Goal: Check status: Check status

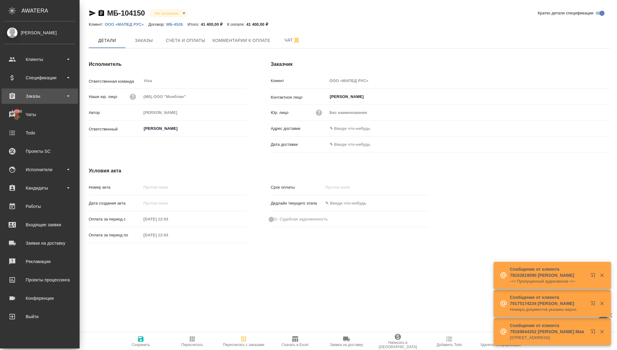
click at [35, 97] on div "Заказы" at bounding box center [40, 95] width 70 height 9
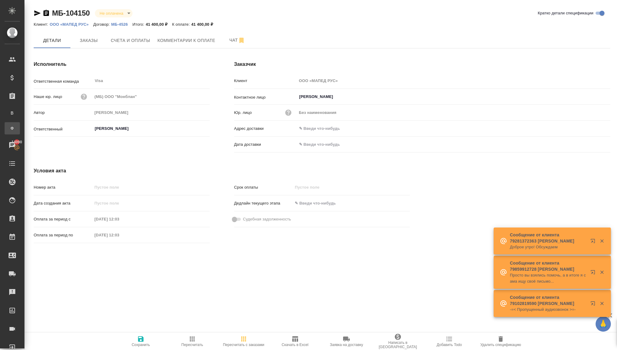
click at [9, 129] on div "Заказы физ. лиц" at bounding box center [4, 128] width 9 height 6
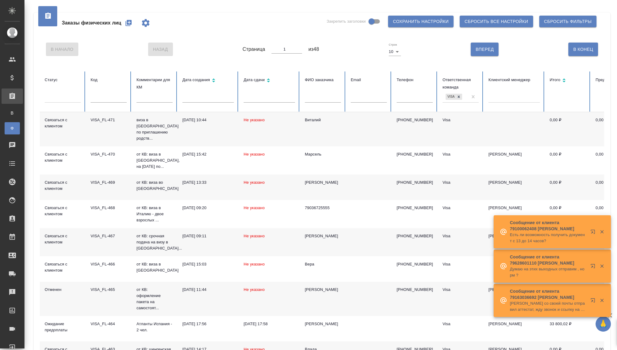
click at [108, 98] on input "text" at bounding box center [109, 98] width 36 height 9
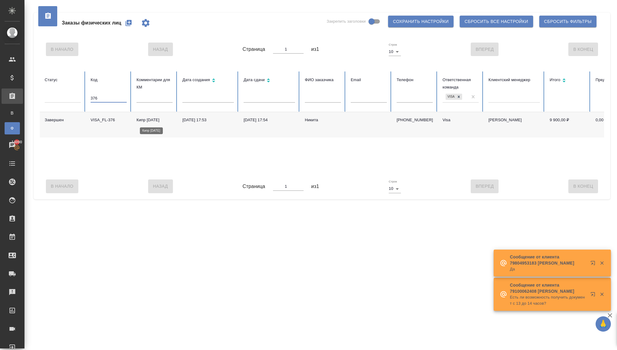
type input "376"
click at [148, 123] on p "Кипр [DATE]" at bounding box center [154, 120] width 36 height 6
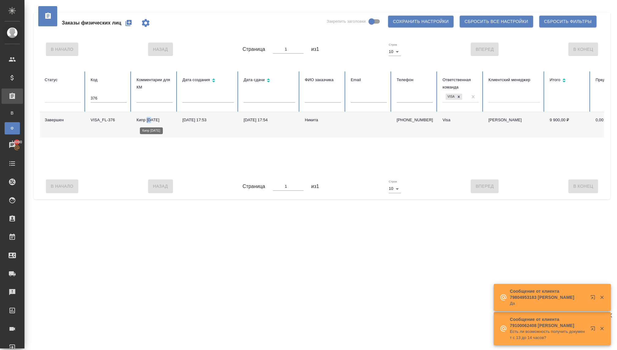
click at [148, 123] on p "Кипр [DATE]" at bounding box center [154, 120] width 36 height 6
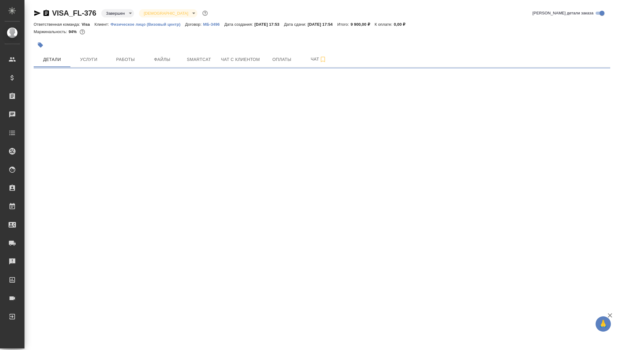
select select "RU"
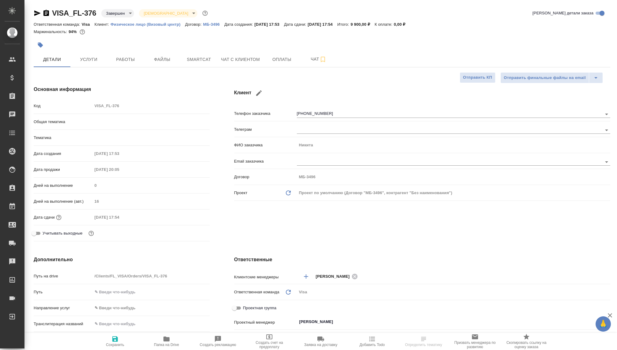
type textarea "x"
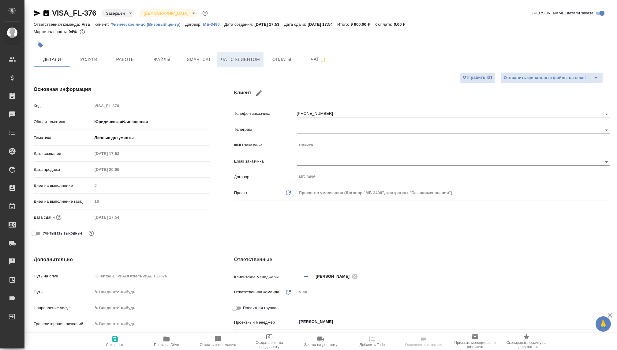
type textarea "x"
click at [242, 60] on span "Чат с клиентом" at bounding box center [240, 60] width 39 height 8
type textarea "x"
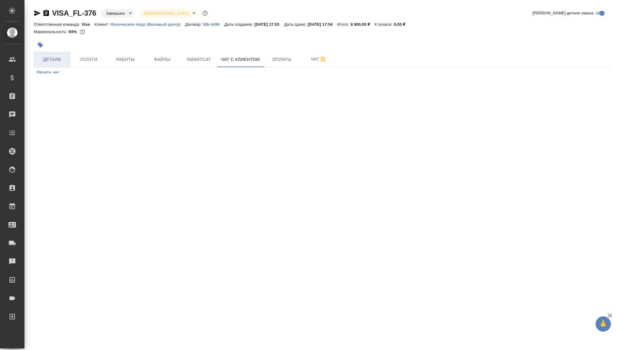
click at [56, 59] on span "Детали" at bounding box center [51, 60] width 29 height 8
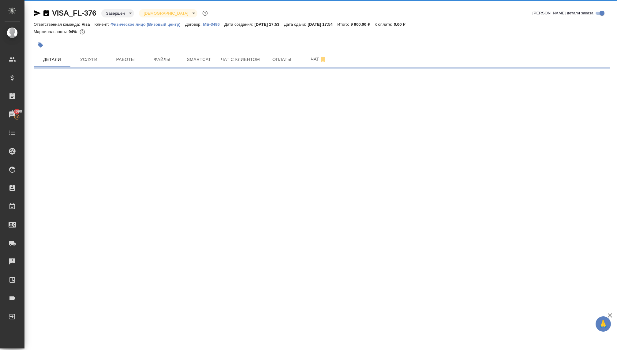
select select "RU"
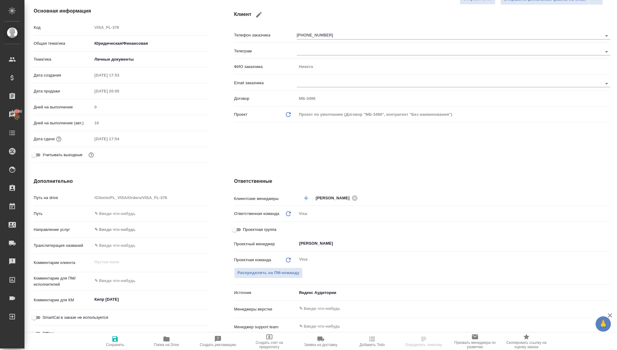
type textarea "x"
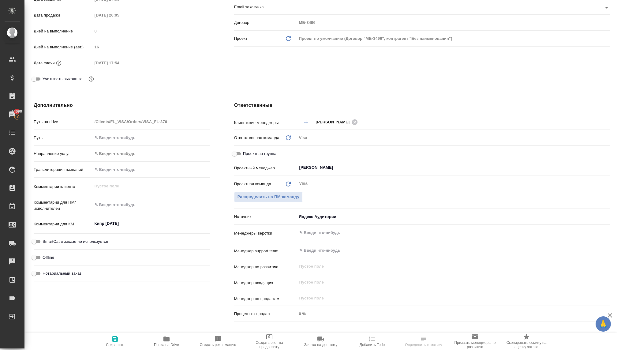
scroll to position [157, 0]
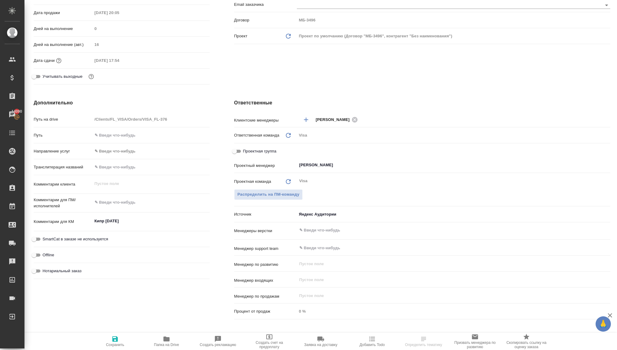
type textarea "x"
select select "RU"
type textarea "x"
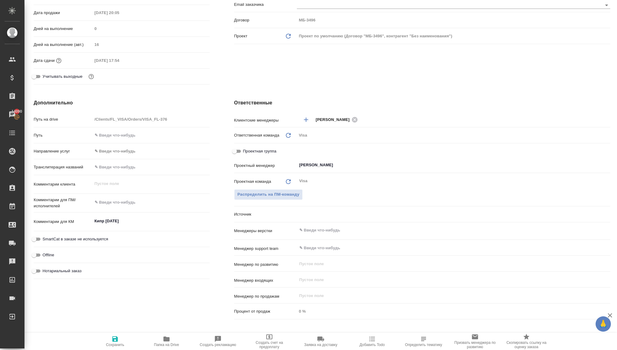
type textarea "x"
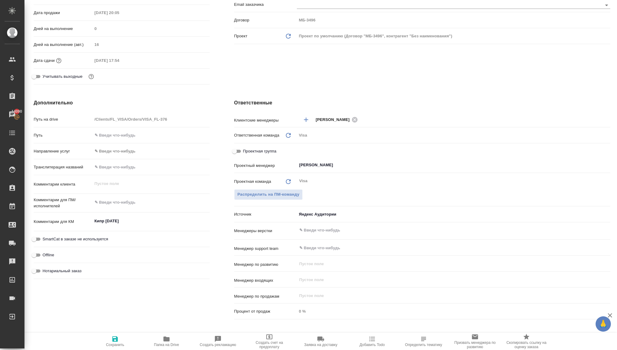
scroll to position [0, 0]
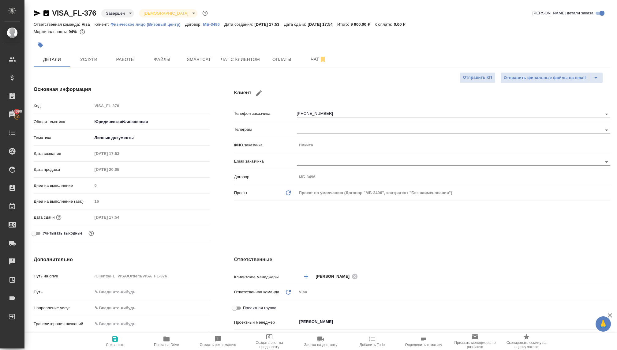
type textarea "x"
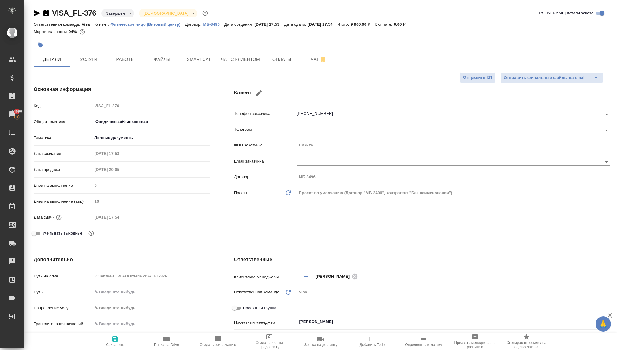
type textarea "x"
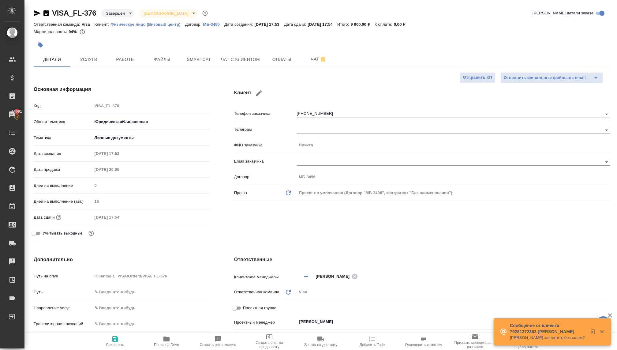
type textarea "x"
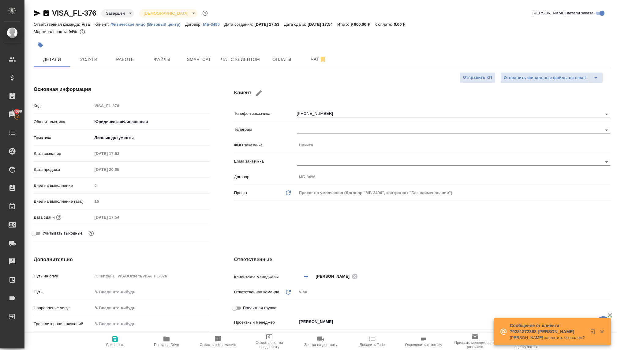
type textarea "x"
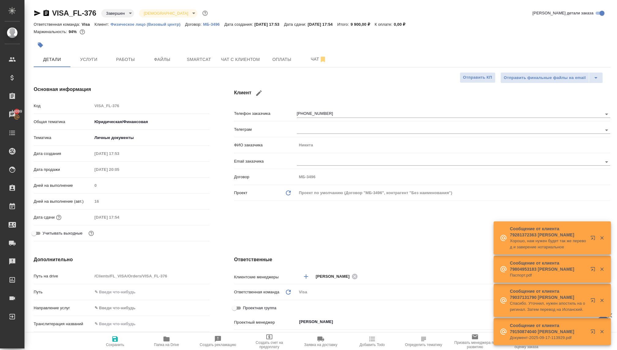
type textarea "x"
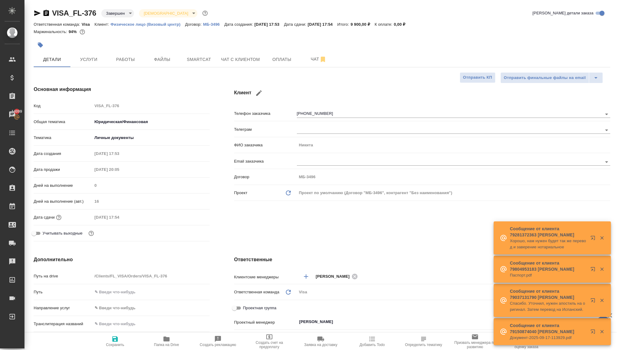
type textarea "x"
